Goal: Find specific page/section: Find specific page/section

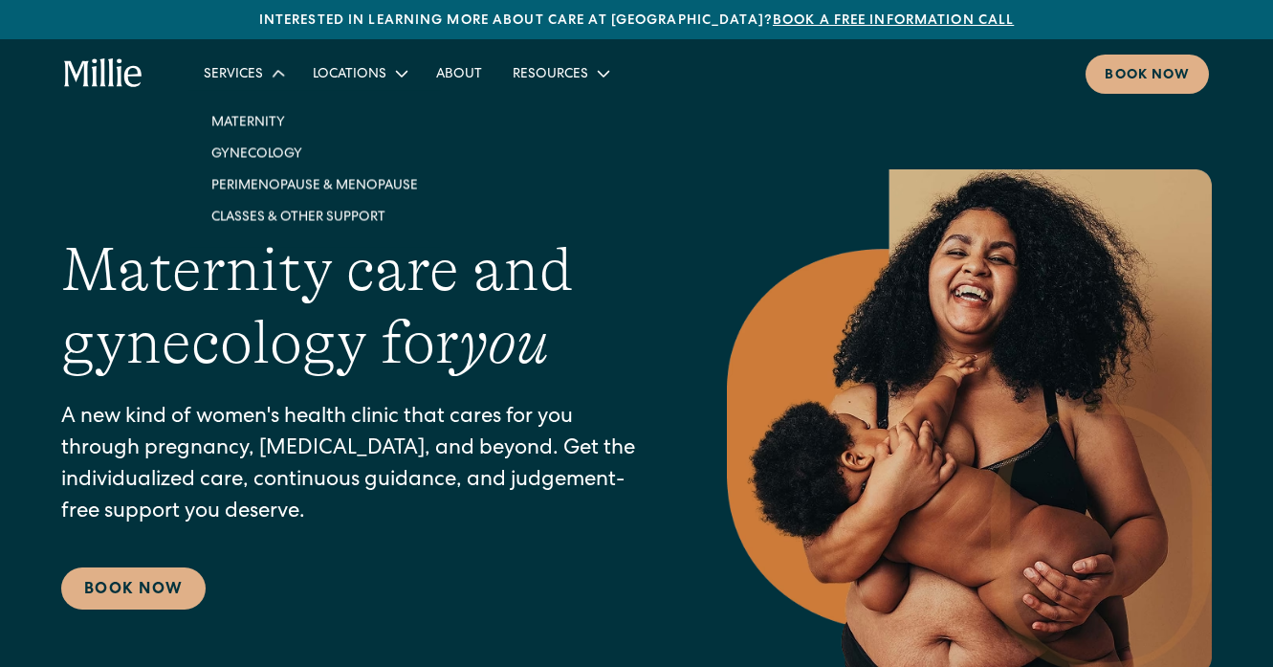
click at [251, 79] on div "Services" at bounding box center [233, 75] width 59 height 20
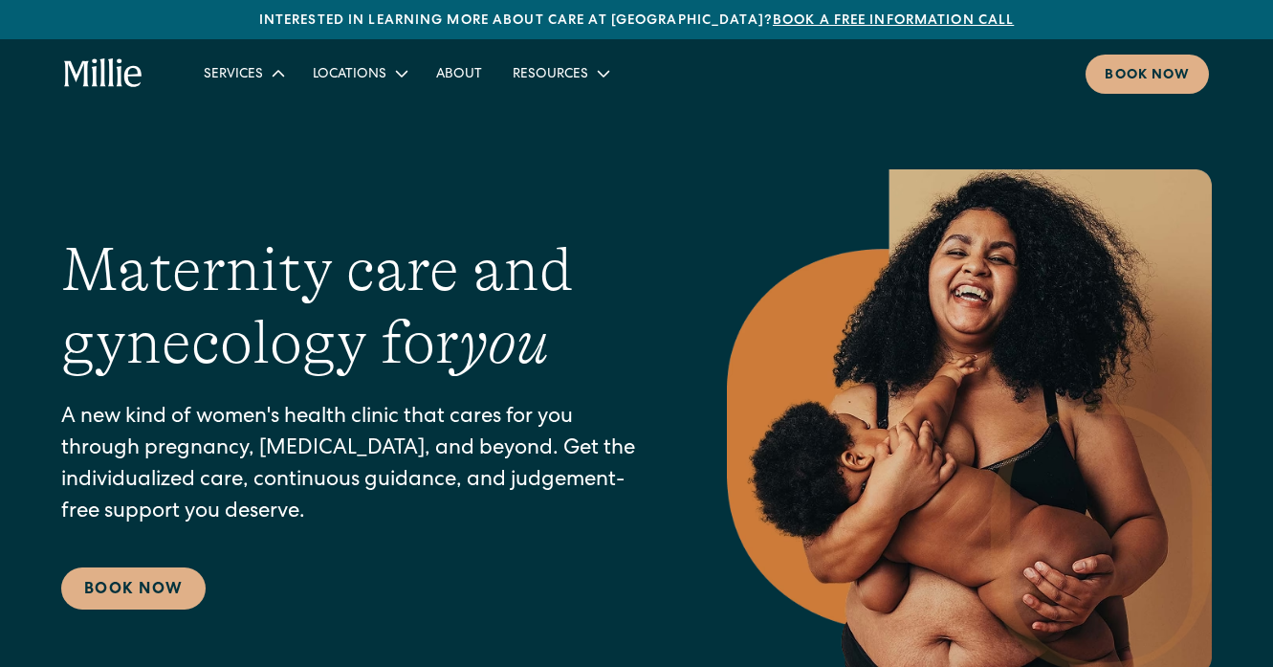
click at [251, 77] on div "Services" at bounding box center [233, 75] width 59 height 20
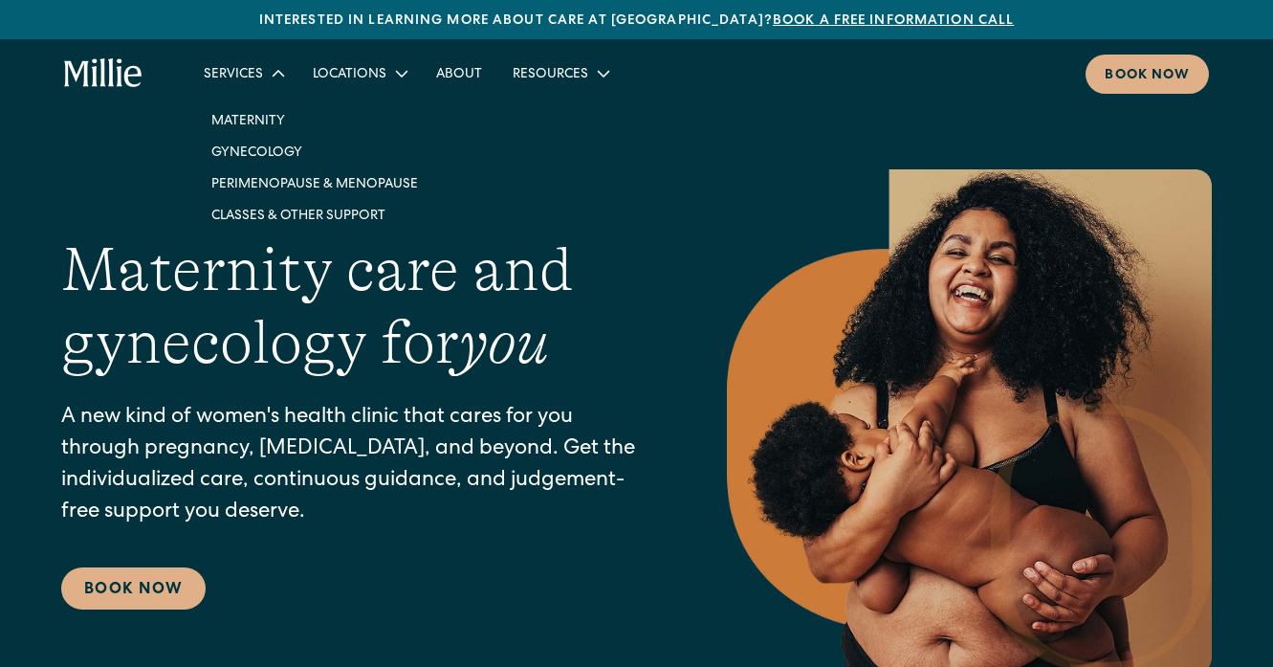
click at [260, 70] on div "Services" at bounding box center [242, 73] width 109 height 32
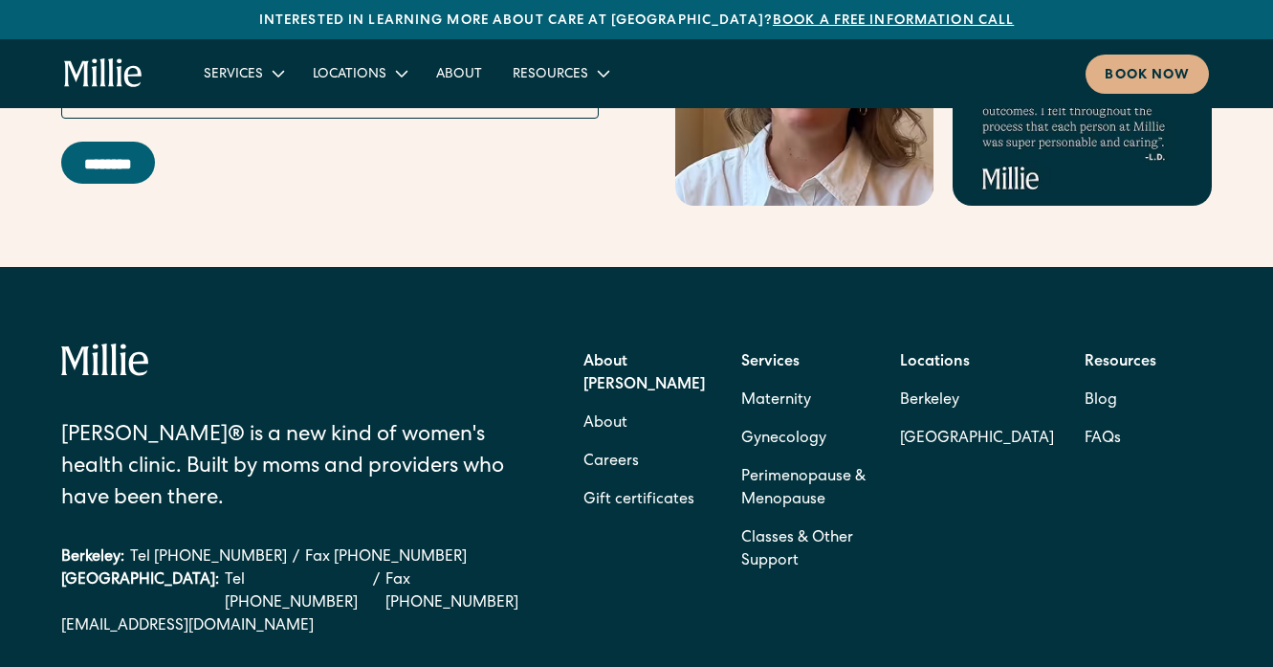
scroll to position [8562, 0]
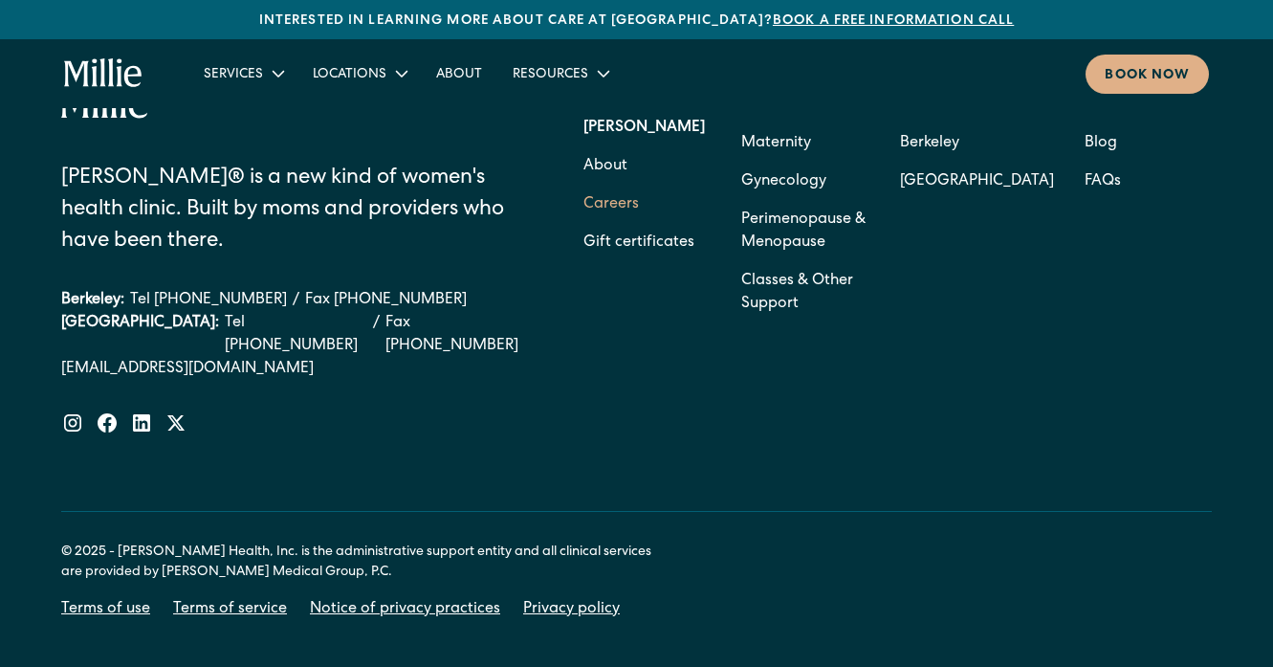
click at [624, 186] on link "Careers" at bounding box center [610, 205] width 55 height 38
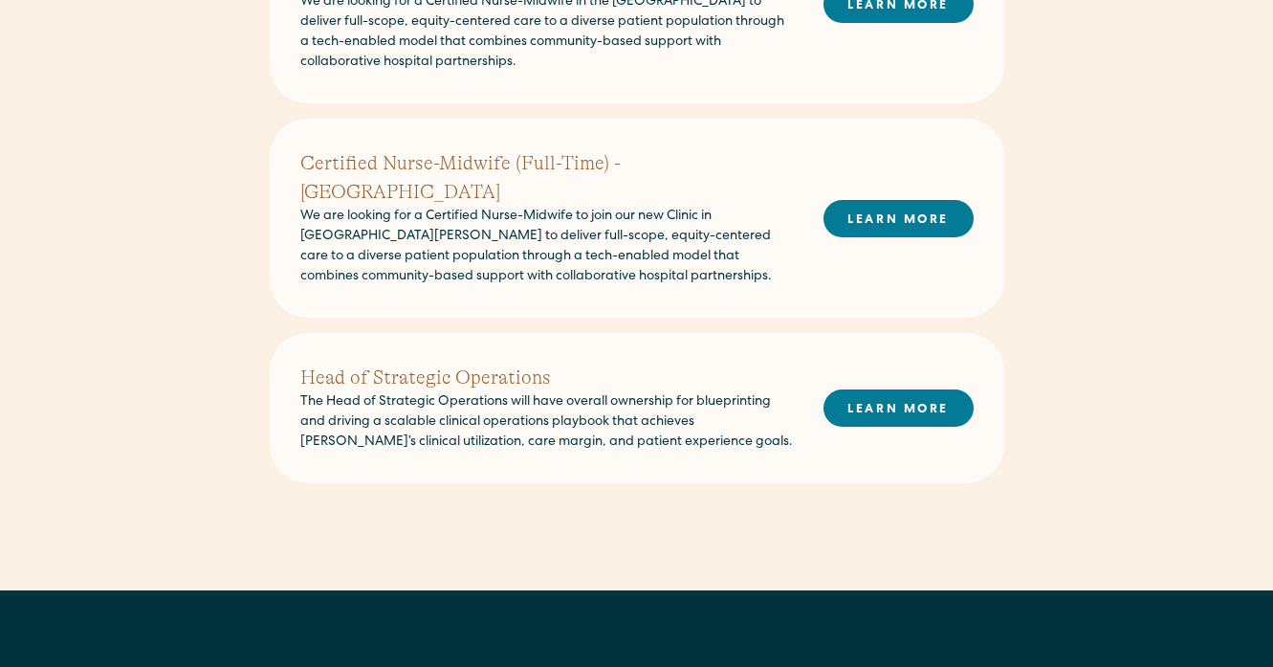
scroll to position [909, 0]
